Goal: Information Seeking & Learning: Learn about a topic

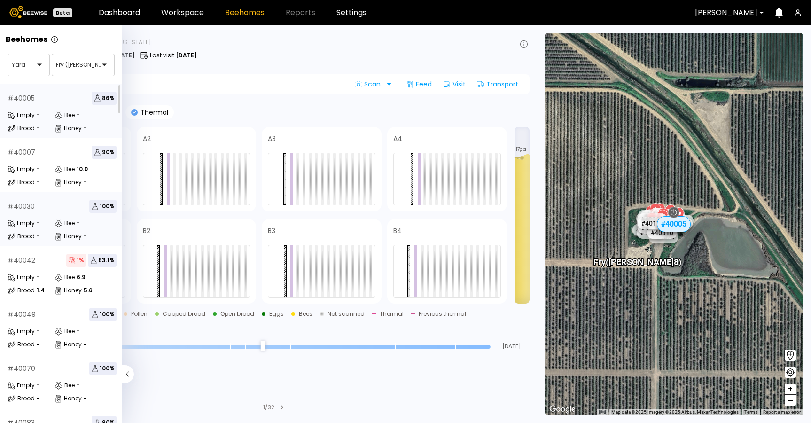
click at [50, 193] on div "# 40030 100 % Empty - Bee - Brood - Honey -" at bounding box center [62, 219] width 124 height 54
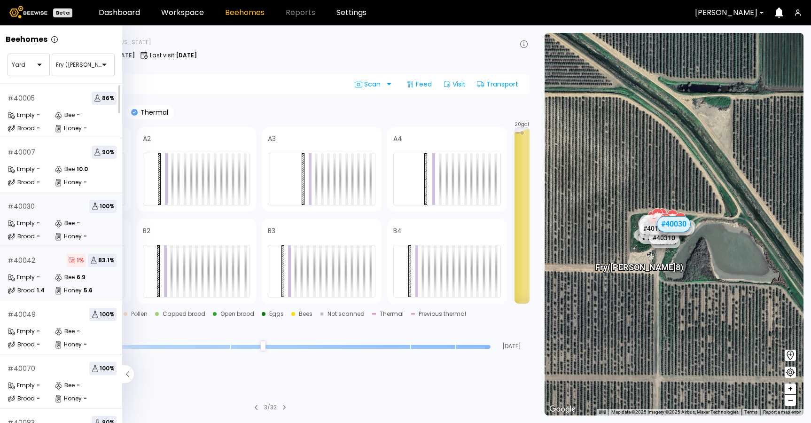
click at [48, 269] on div "# 40042 1 % 83.1 % Empty - Bee 6.9 Brood 1.4 Honey 5.6" at bounding box center [62, 273] width 124 height 54
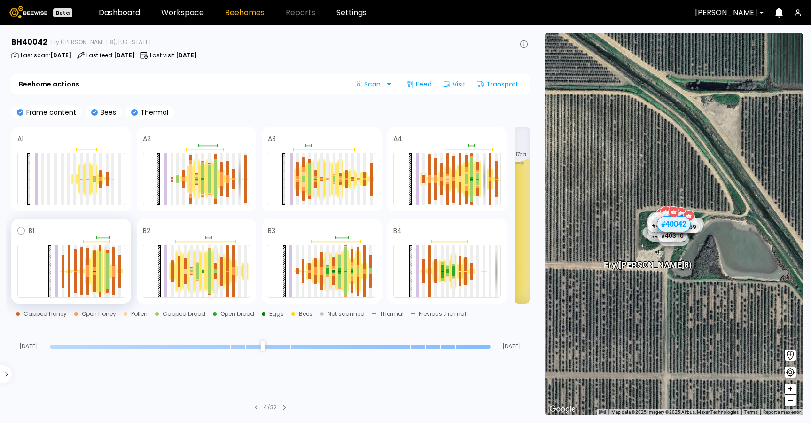
click at [106, 276] on div at bounding box center [107, 280] width 3 height 18
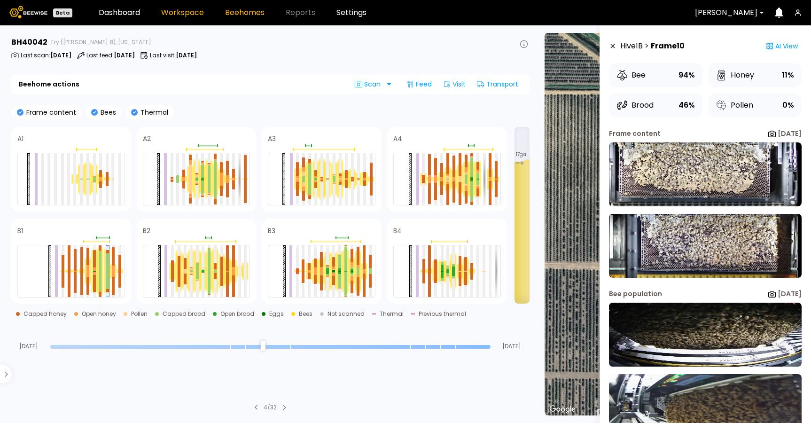
click at [174, 10] on link "Workspace" at bounding box center [182, 13] width 43 height 8
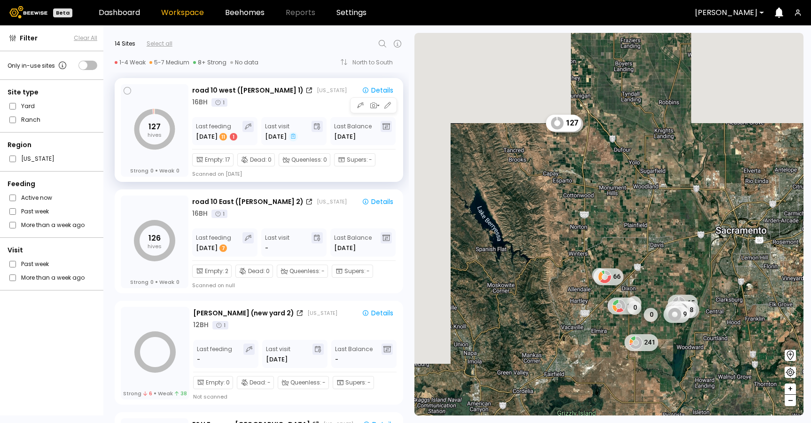
click at [291, 136] on icon at bounding box center [293, 136] width 5 height 7
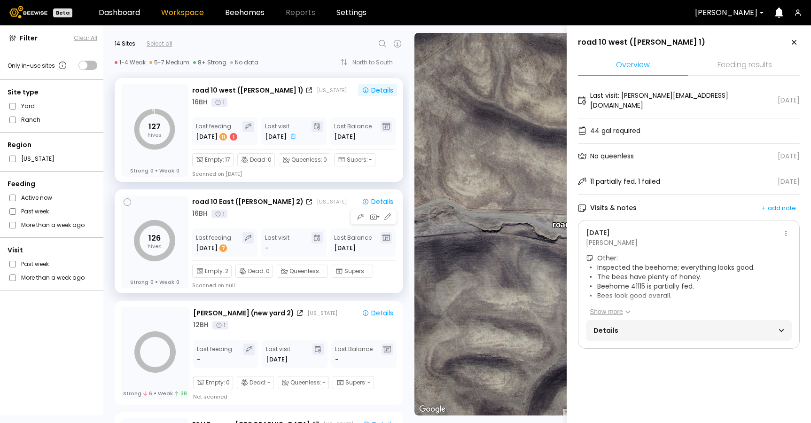
scroll to position [23, 0]
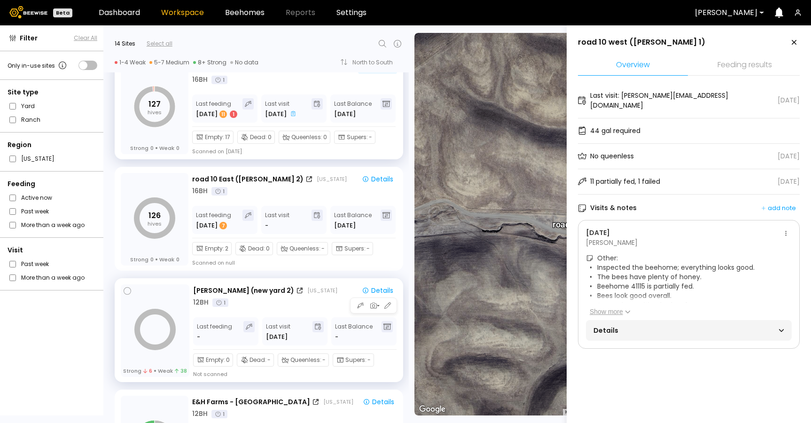
click at [307, 292] on div "California" at bounding box center [322, 291] width 30 height 8
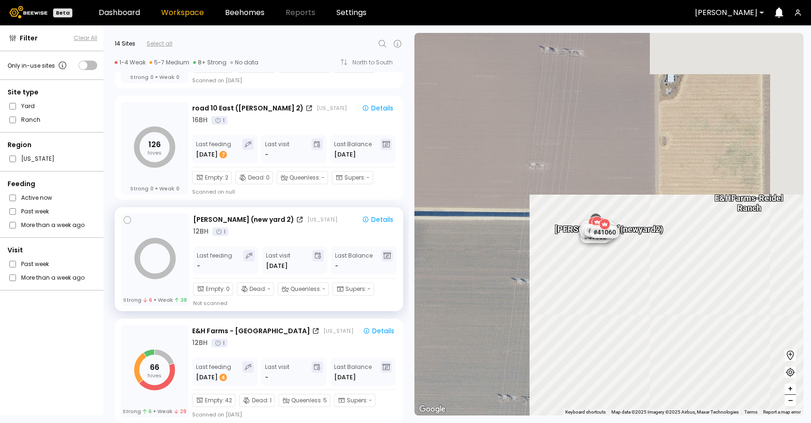
scroll to position [94, 0]
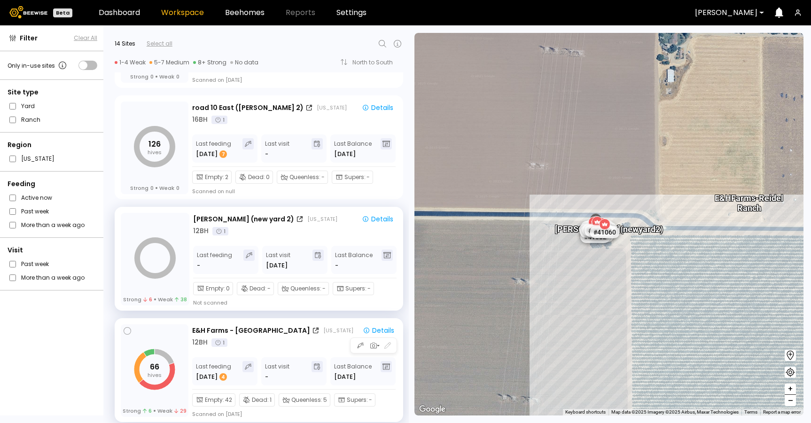
click at [318, 345] on div "12 BH 1" at bounding box center [295, 342] width 206 height 10
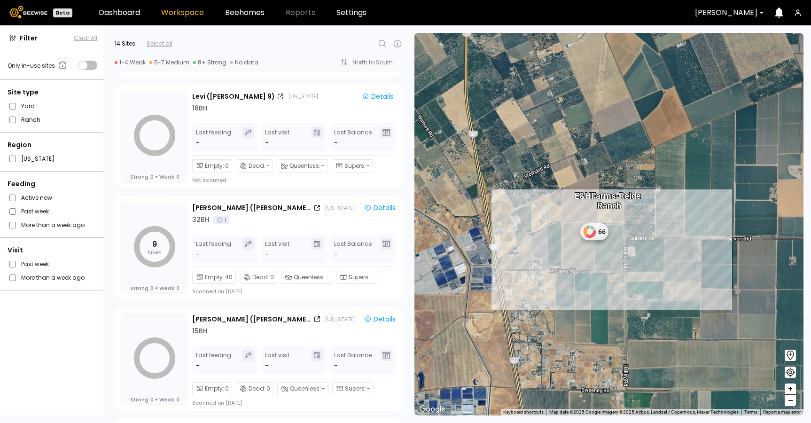
scroll to position [1216, 0]
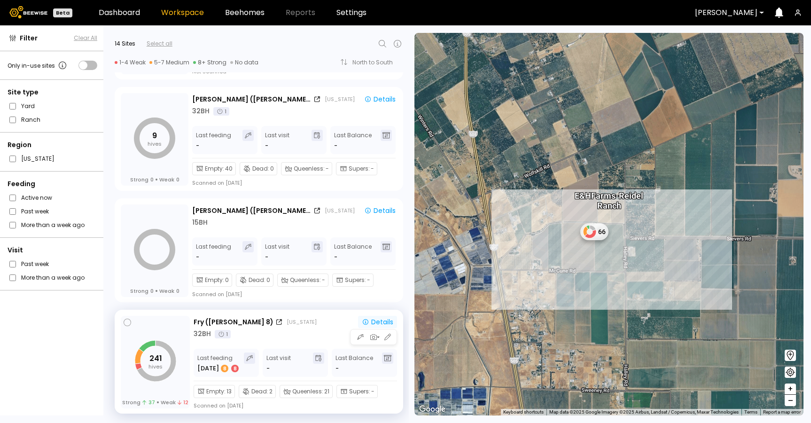
click at [386, 318] on div "Details" at bounding box center [377, 321] width 31 height 7
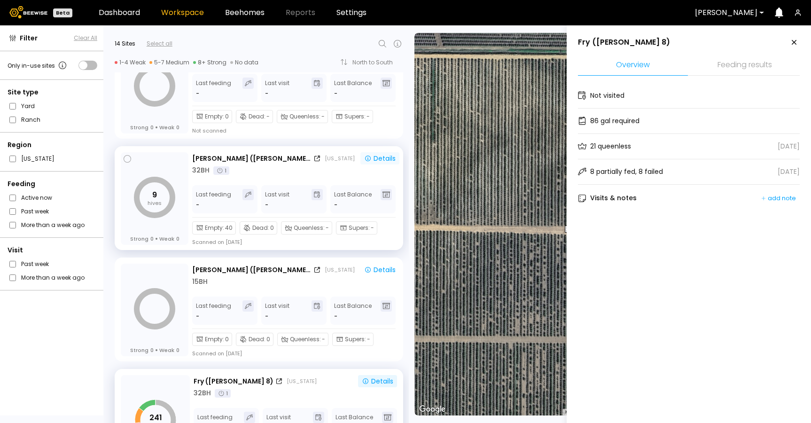
scroll to position [1156, 0]
click at [383, 156] on div "Details" at bounding box center [379, 158] width 31 height 7
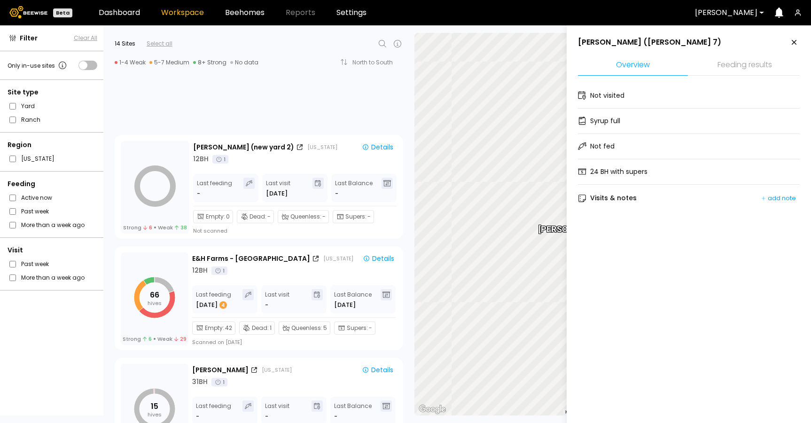
scroll to position [0, 0]
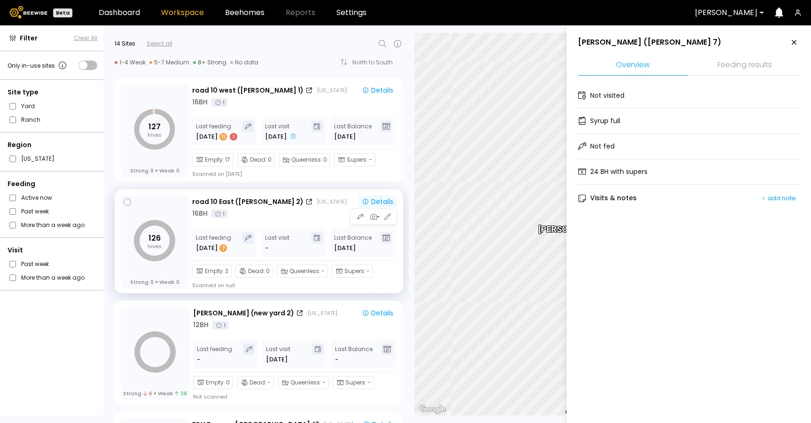
click at [378, 202] on div "Details" at bounding box center [377, 201] width 31 height 7
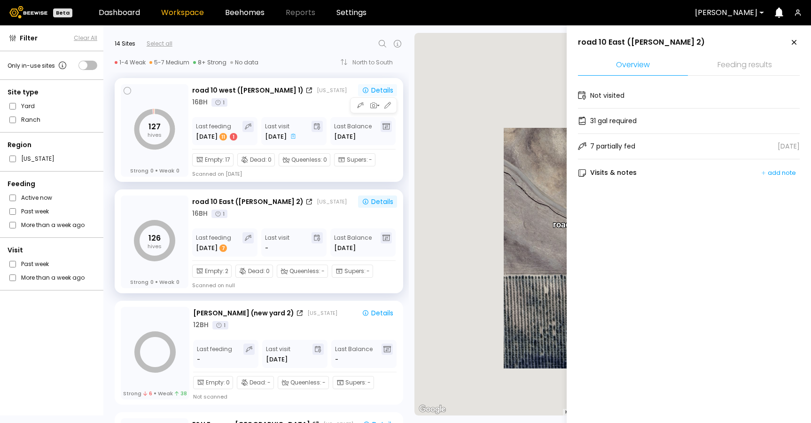
click at [380, 89] on div "Details" at bounding box center [377, 90] width 31 height 7
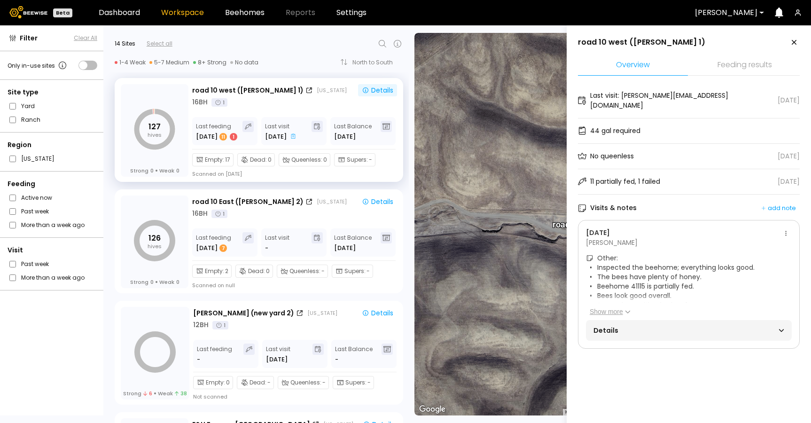
click at [614, 307] on button "Show more" at bounding box center [610, 311] width 41 height 9
click at [626, 330] on span "Details" at bounding box center [640, 336] width 95 height 13
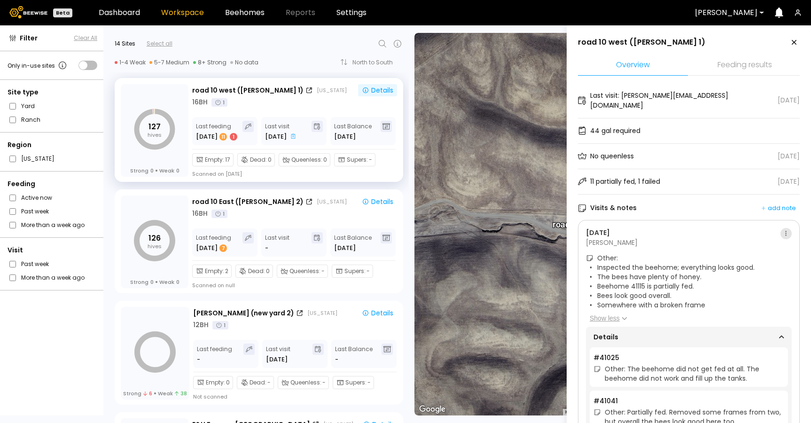
click at [783, 228] on button at bounding box center [785, 233] width 11 height 11
click at [772, 241] on span "Go to recordings" at bounding box center [757, 241] width 54 height 7
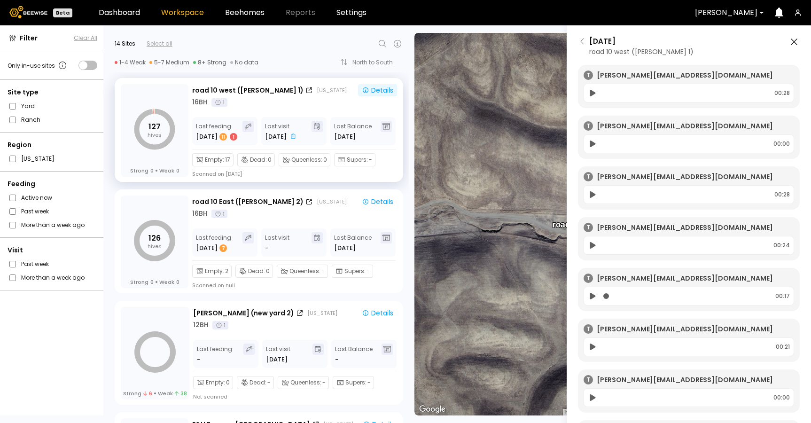
click at [593, 245] on icon at bounding box center [593, 245] width 6 height 7
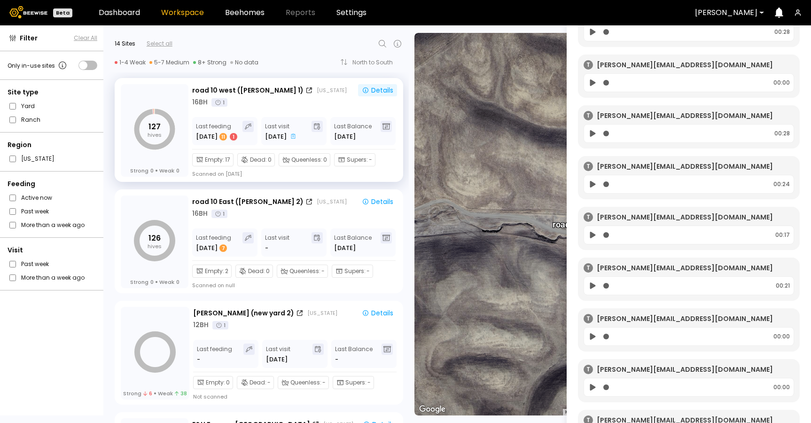
scroll to position [214, 0]
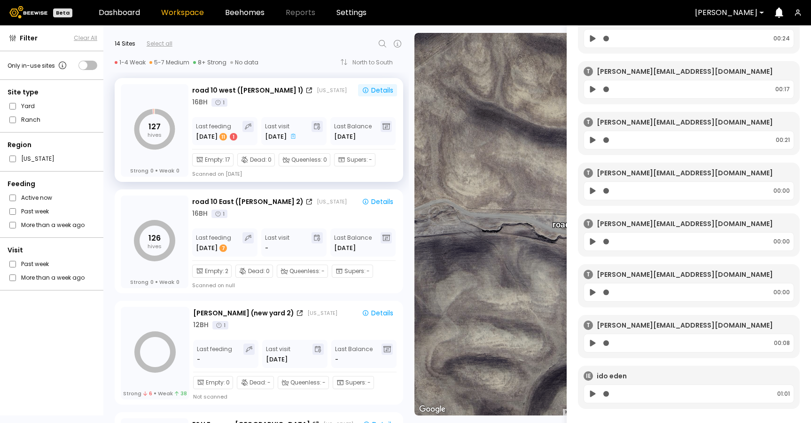
click at [593, 390] on icon at bounding box center [593, 393] width 6 height 7
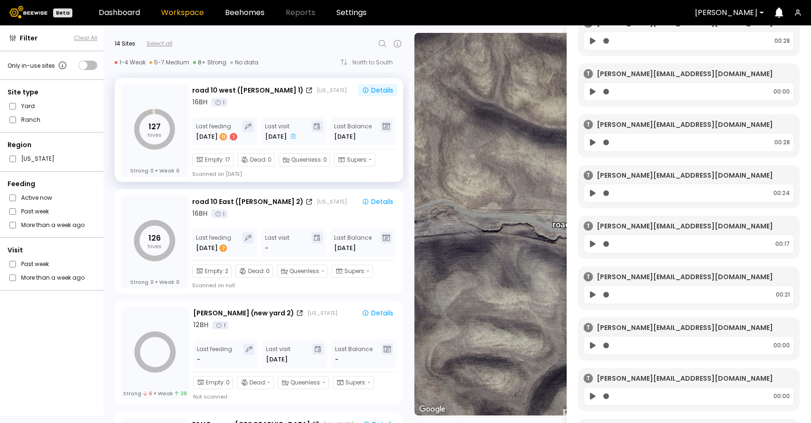
scroll to position [0, 0]
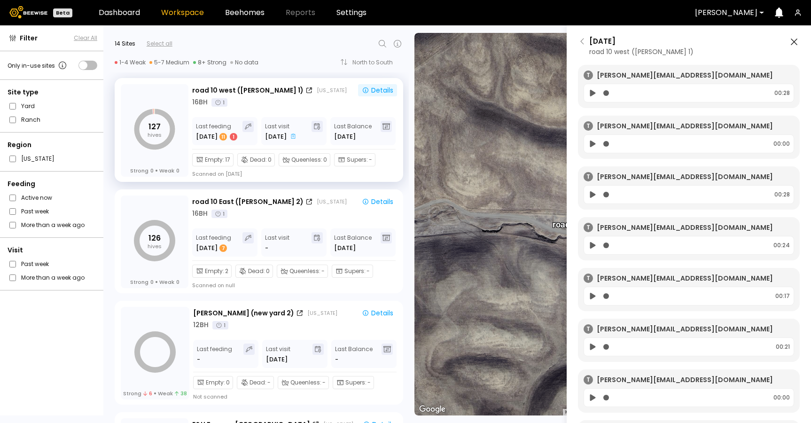
click at [584, 40] on icon at bounding box center [583, 42] width 8 height 8
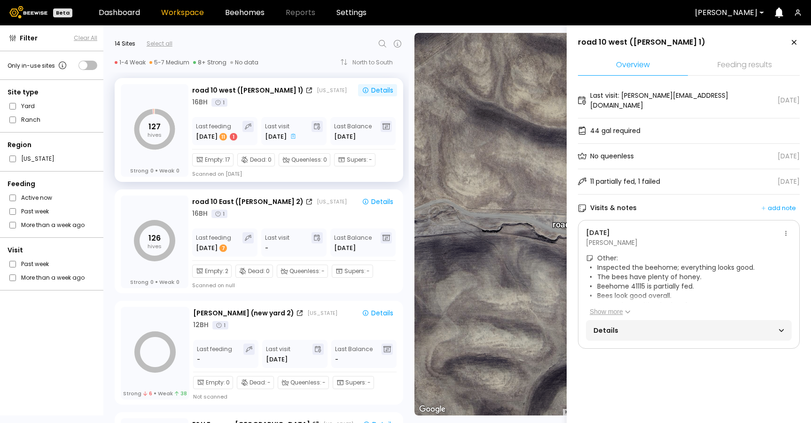
click at [624, 307] on button "Show more" at bounding box center [610, 311] width 41 height 9
click at [647, 330] on span "Details" at bounding box center [640, 336] width 95 height 13
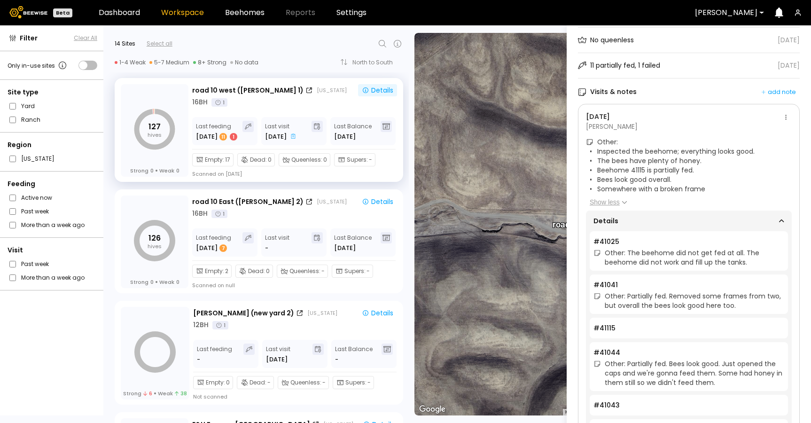
scroll to position [156, 0]
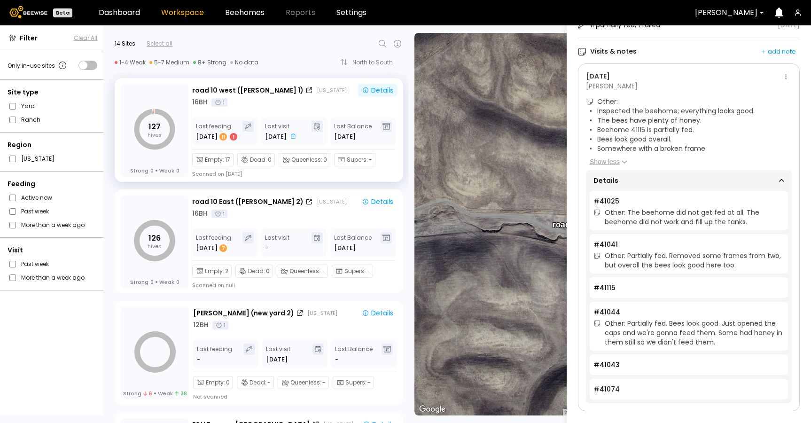
click at [641, 357] on li "# 41043" at bounding box center [689, 364] width 198 height 21
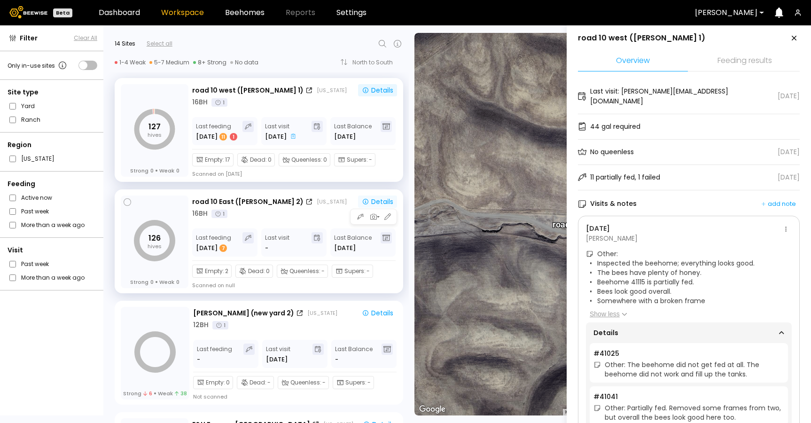
scroll to position [0, 0]
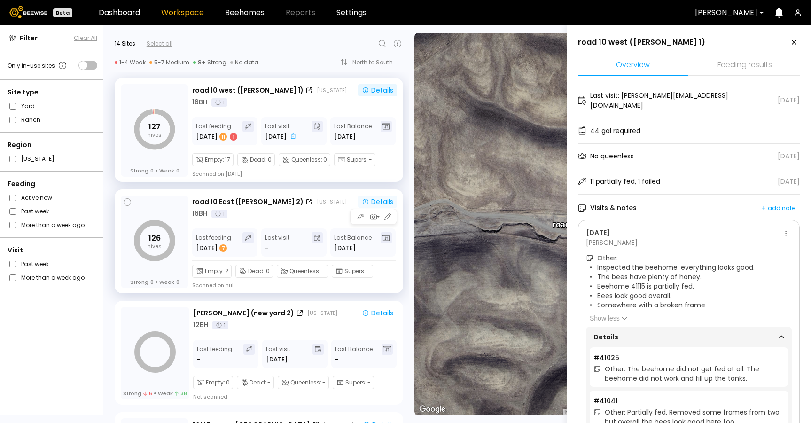
click at [380, 196] on button "Details" at bounding box center [377, 201] width 39 height 12
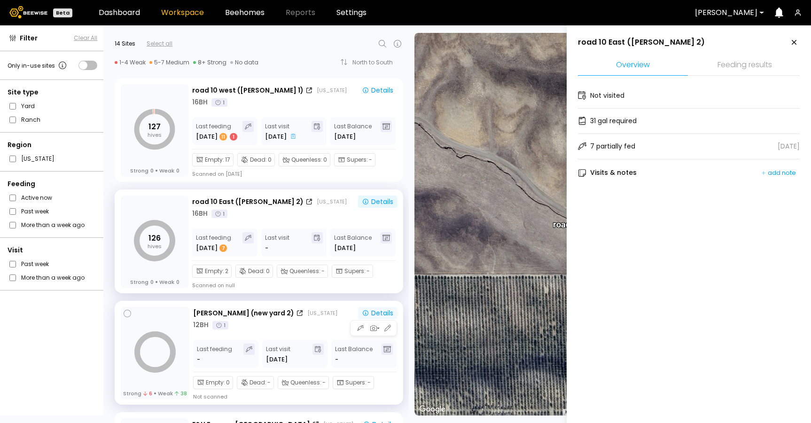
click at [372, 308] on button "Details" at bounding box center [377, 313] width 39 height 12
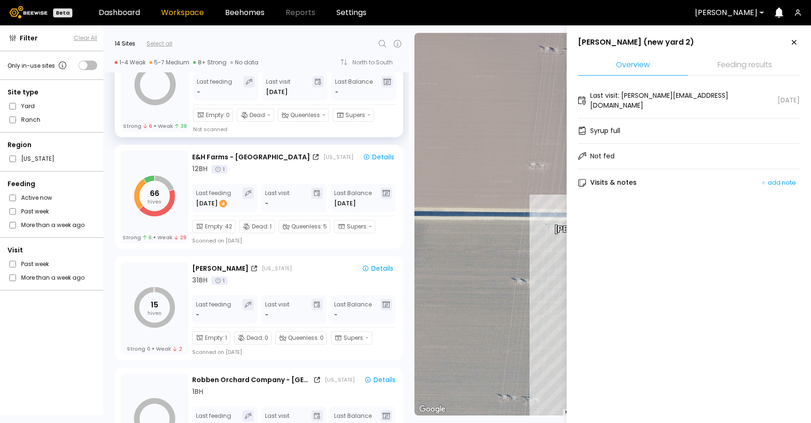
scroll to position [287, 0]
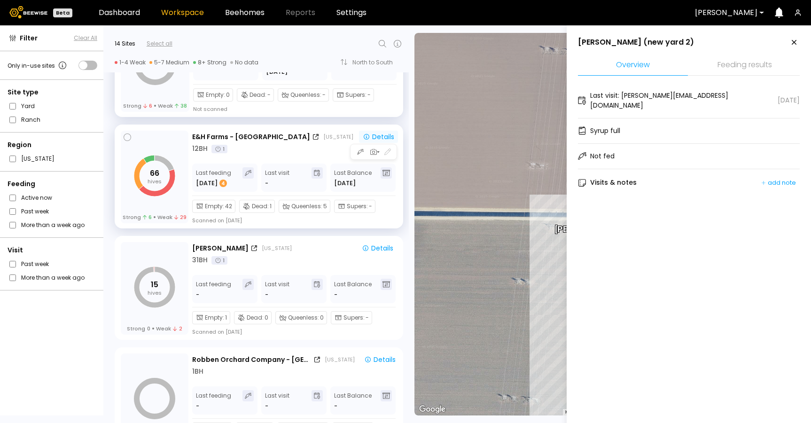
click at [384, 135] on div "Details" at bounding box center [378, 136] width 31 height 7
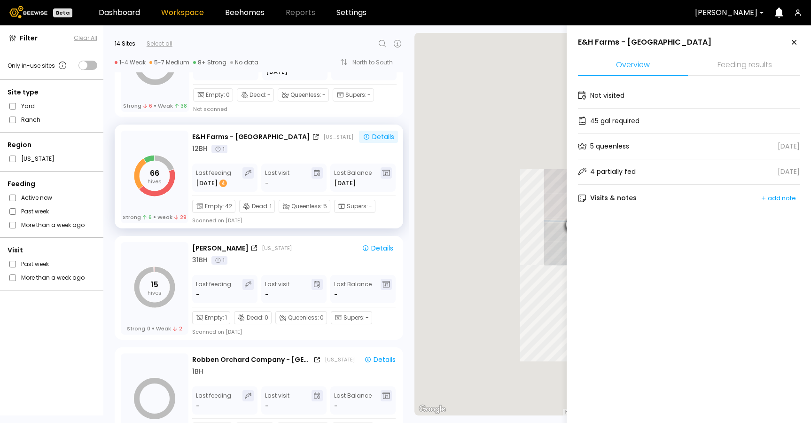
click at [728, 10] on div at bounding box center [726, 12] width 62 height 8
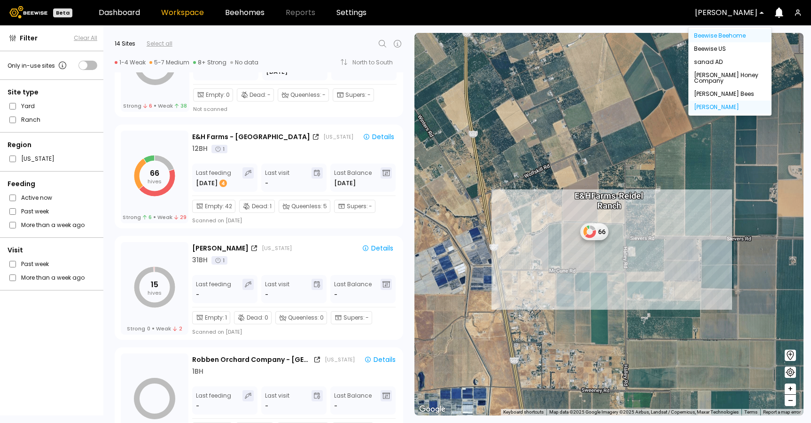
click at [719, 34] on div "Beewise Beehome" at bounding box center [729, 35] width 83 height 13
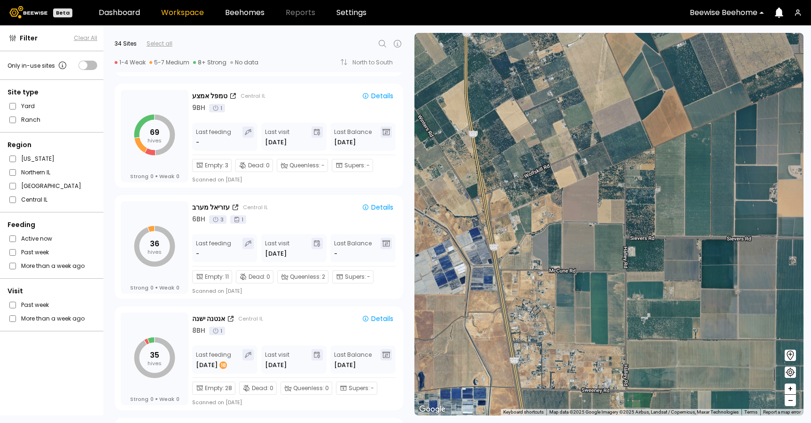
scroll to position [1893, 0]
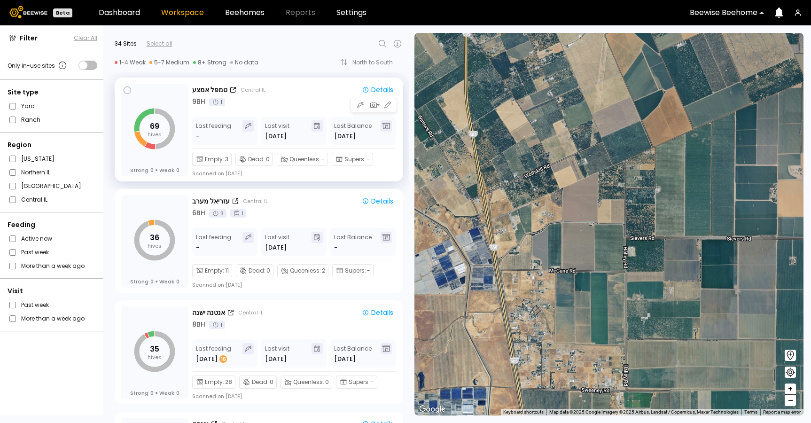
click at [312, 94] on div "טמפל אמצע Central IL" at bounding box center [272, 90] width 160 height 10
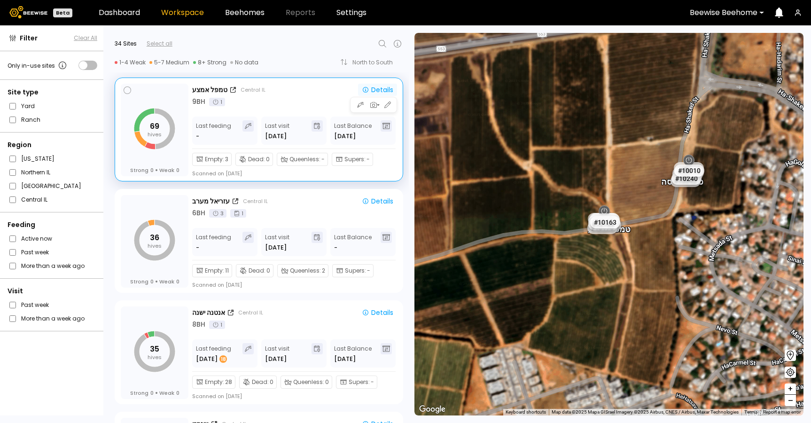
click at [377, 91] on div "Details" at bounding box center [377, 89] width 31 height 7
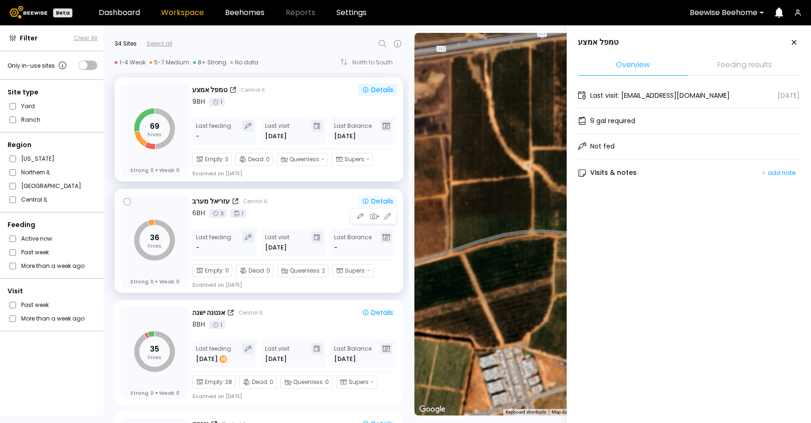
click at [376, 200] on div "Details" at bounding box center [377, 201] width 31 height 7
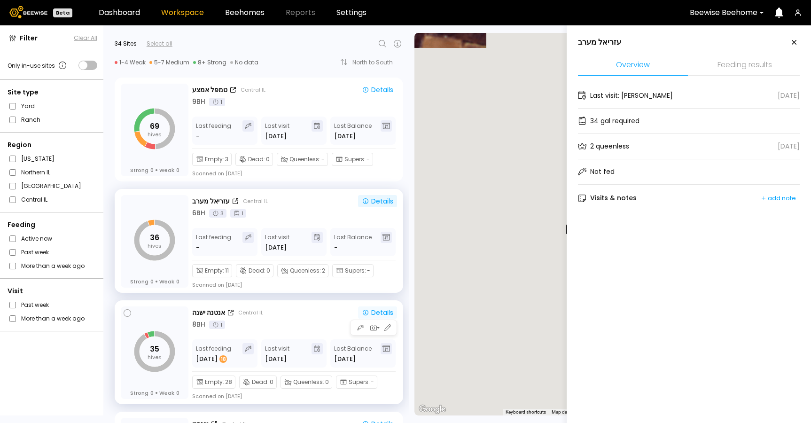
click at [379, 306] on button "Details" at bounding box center [377, 312] width 39 height 12
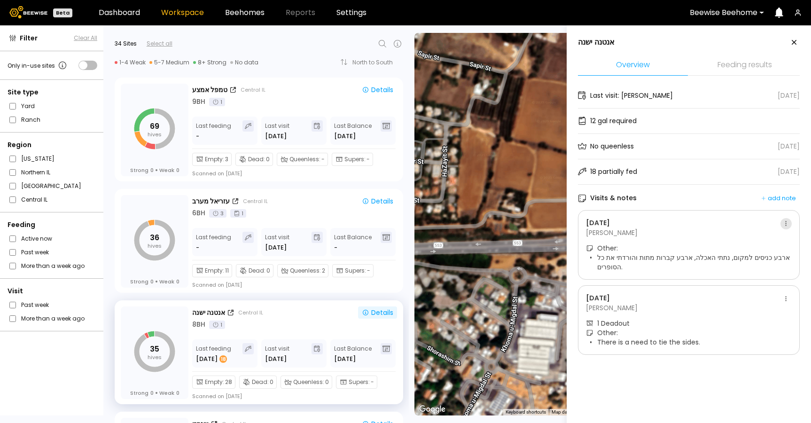
click at [786, 220] on button at bounding box center [785, 223] width 11 height 11
click at [769, 240] on span "Go to recordings" at bounding box center [757, 241] width 54 height 7
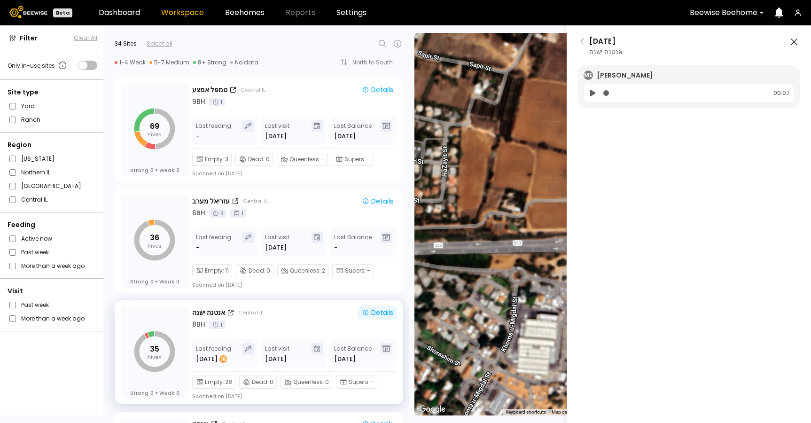
click at [593, 93] on icon at bounding box center [593, 93] width 6 height 7
click at [582, 46] on div "Jun 25 אנטנה ישנה" at bounding box center [600, 47] width 45 height 21
click at [582, 41] on icon at bounding box center [583, 42] width 8 height 8
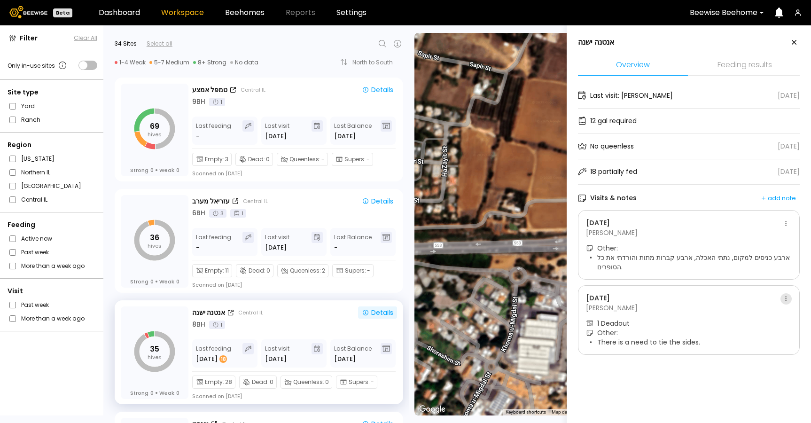
click at [785, 299] on button at bounding box center [785, 298] width 11 height 11
click at [766, 317] on span "Go to recordings" at bounding box center [757, 316] width 54 height 7
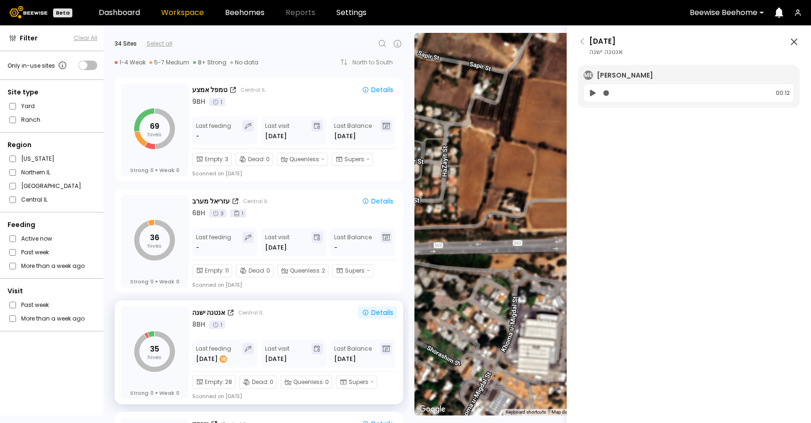
click at [592, 92] on icon at bounding box center [593, 93] width 6 height 7
click at [582, 42] on icon at bounding box center [583, 42] width 8 height 8
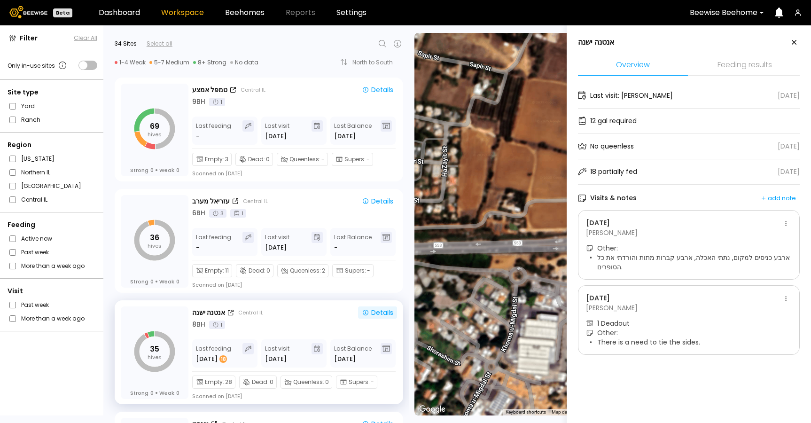
click at [731, 56] on li "Feeding results" at bounding box center [745, 65] width 110 height 20
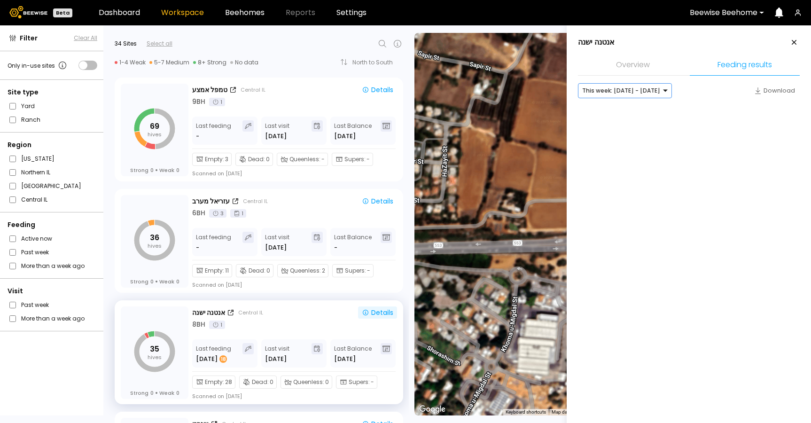
click at [656, 93] on div at bounding box center [621, 90] width 78 height 8
click at [641, 120] on div "Last month: Sep - Oct 2025" at bounding box center [625, 123] width 94 height 13
click at [301, 323] on div "8 BH 1" at bounding box center [294, 324] width 205 height 10
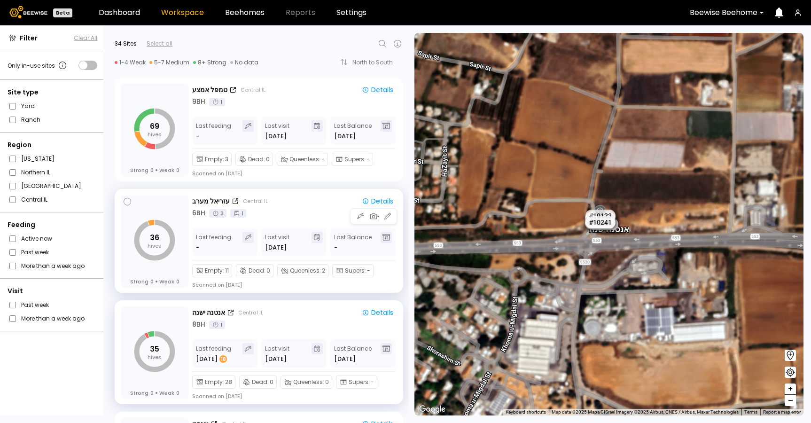
click at [275, 210] on div "6 BH 3 1" at bounding box center [294, 213] width 205 height 10
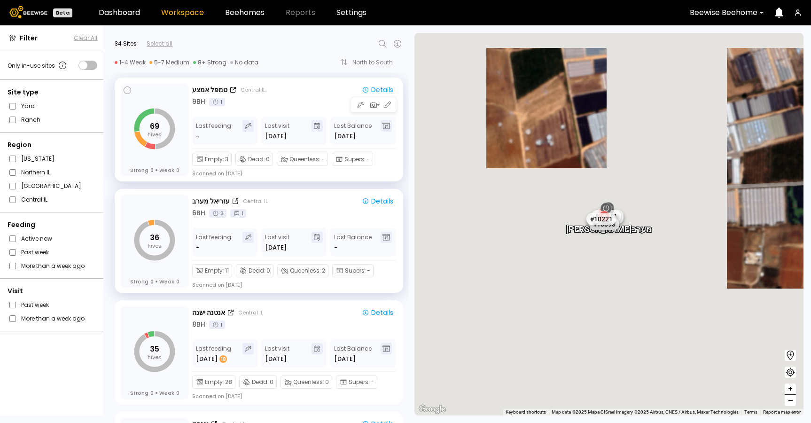
click at [302, 97] on div "9 BH 1" at bounding box center [294, 102] width 205 height 10
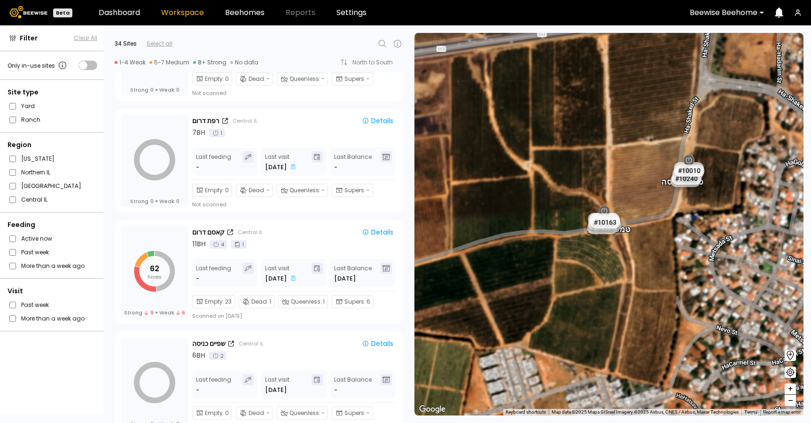
scroll to position [3442, 0]
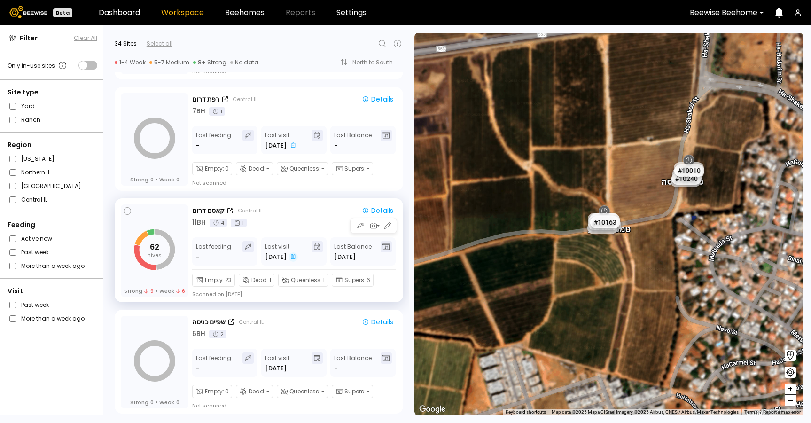
click at [291, 256] on icon at bounding box center [293, 257] width 5 height 7
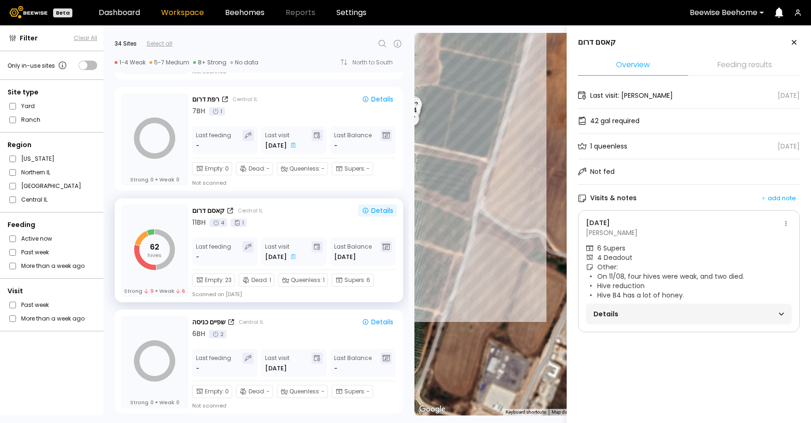
click at [655, 313] on span "Details" at bounding box center [640, 313] width 95 height 13
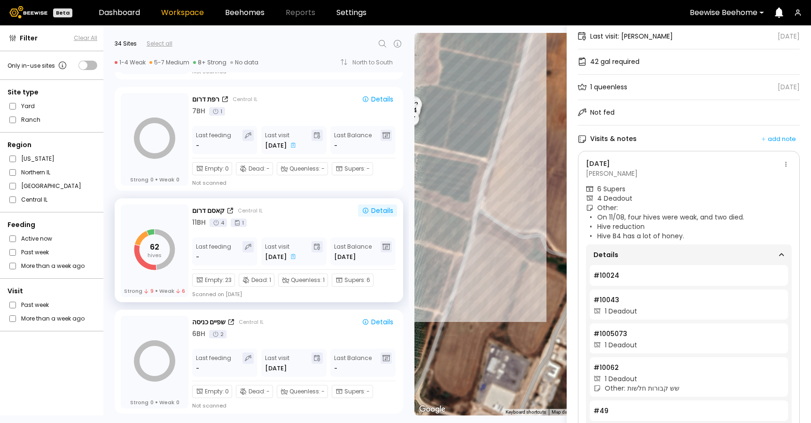
scroll to position [0, 0]
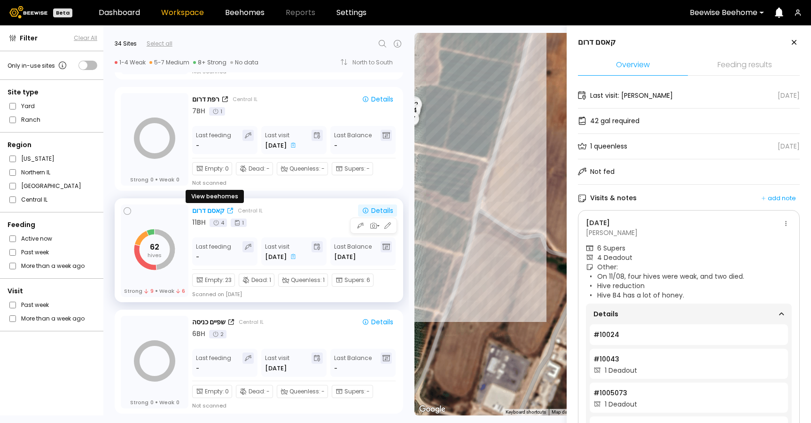
click at [205, 210] on div "קאסם דרום" at bounding box center [208, 211] width 32 height 10
